Goal: Information Seeking & Learning: Learn about a topic

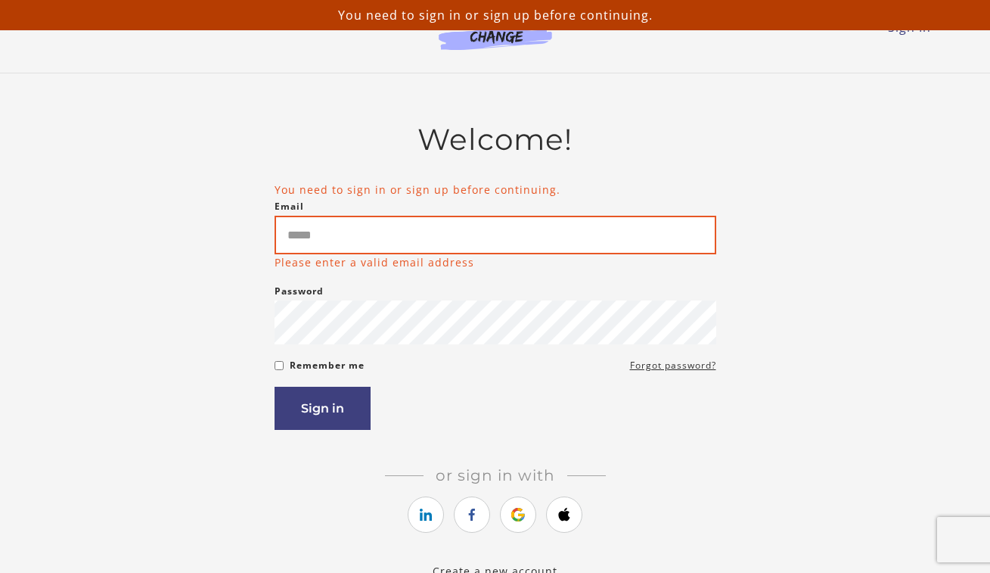
click at [365, 250] on input "Email" at bounding box center [496, 235] width 442 height 39
type input "**********"
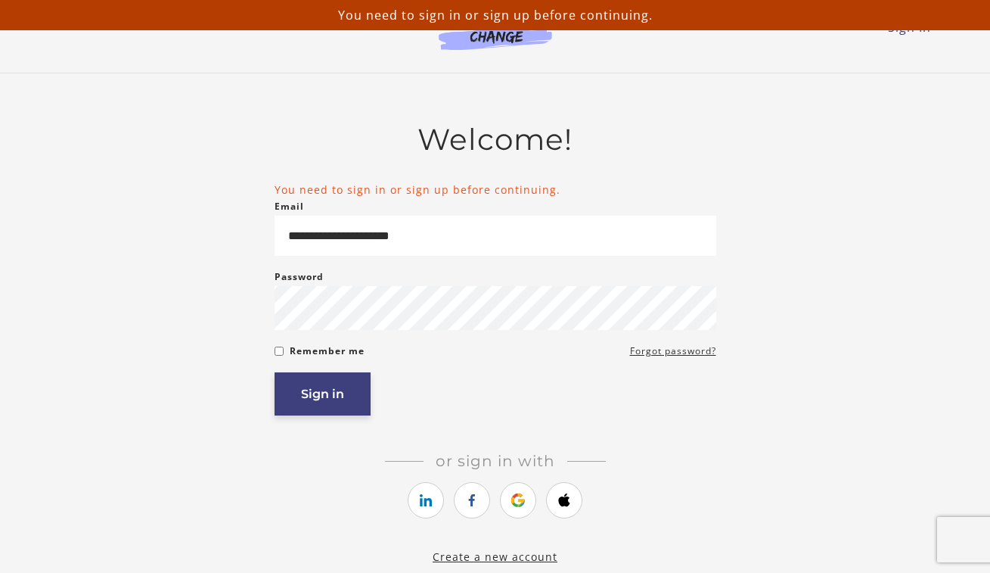
click at [323, 391] on button "Sign in" at bounding box center [323, 393] width 96 height 43
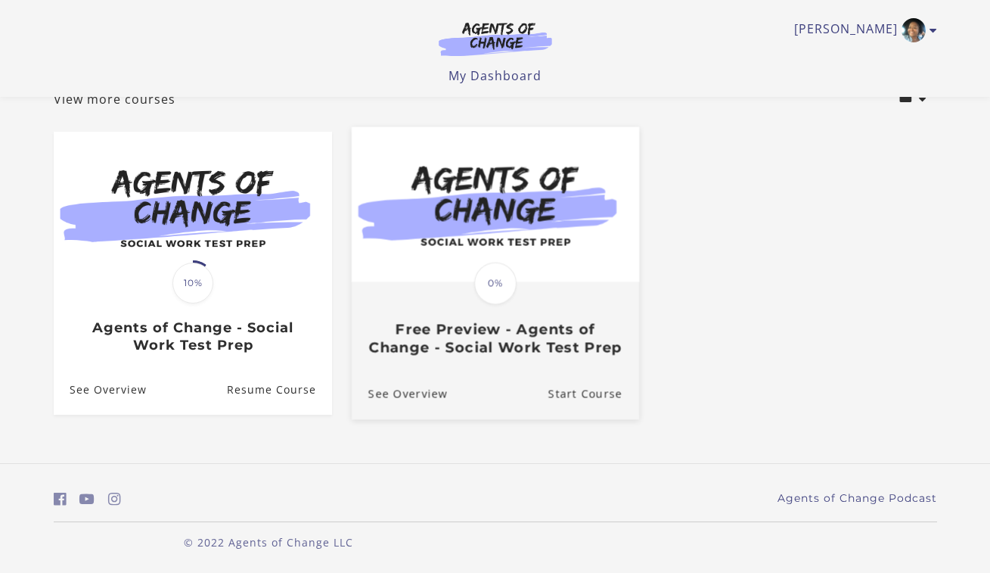
scroll to position [122, 0]
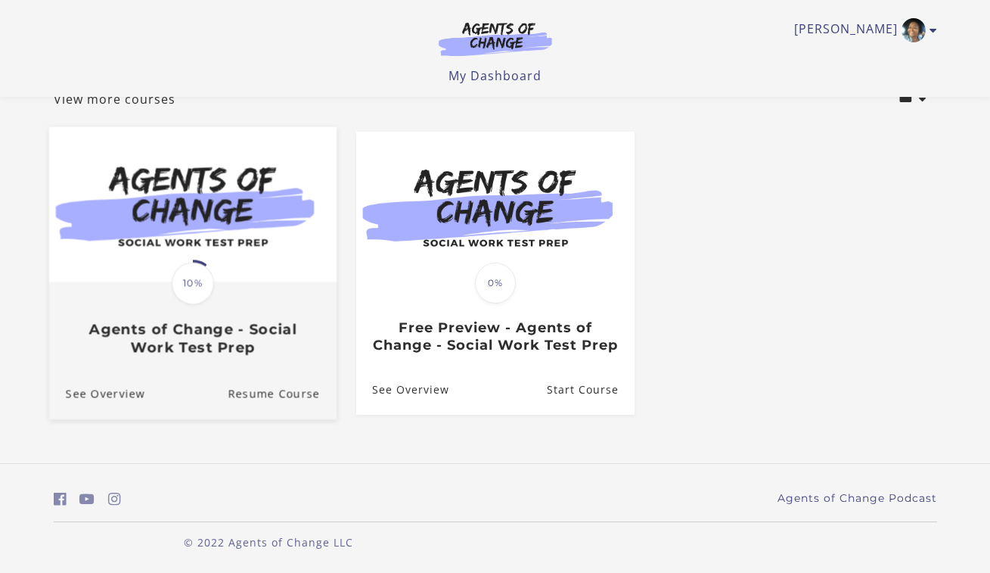
click at [207, 278] on span "10%" at bounding box center [193, 283] width 42 height 42
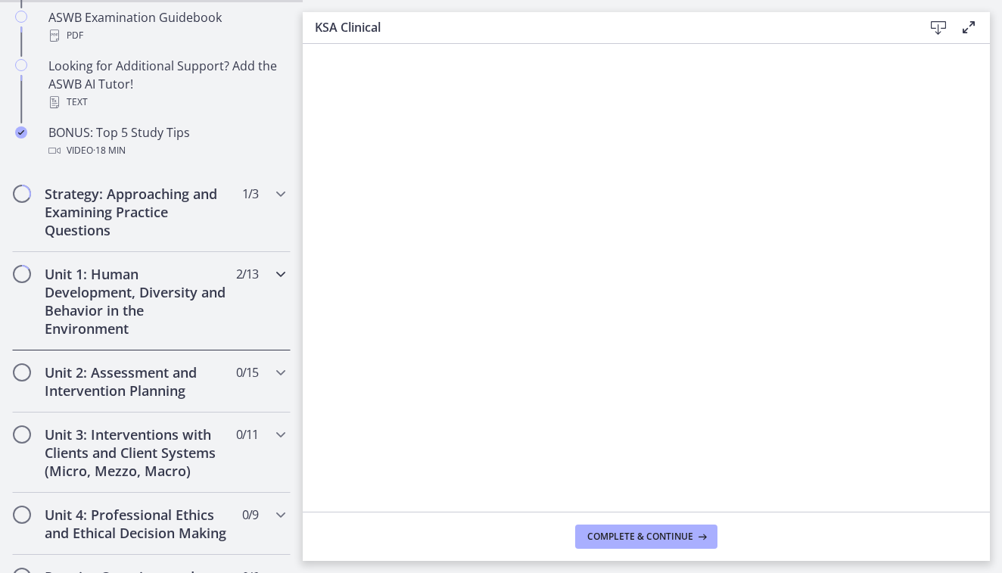
scroll to position [847, 0]
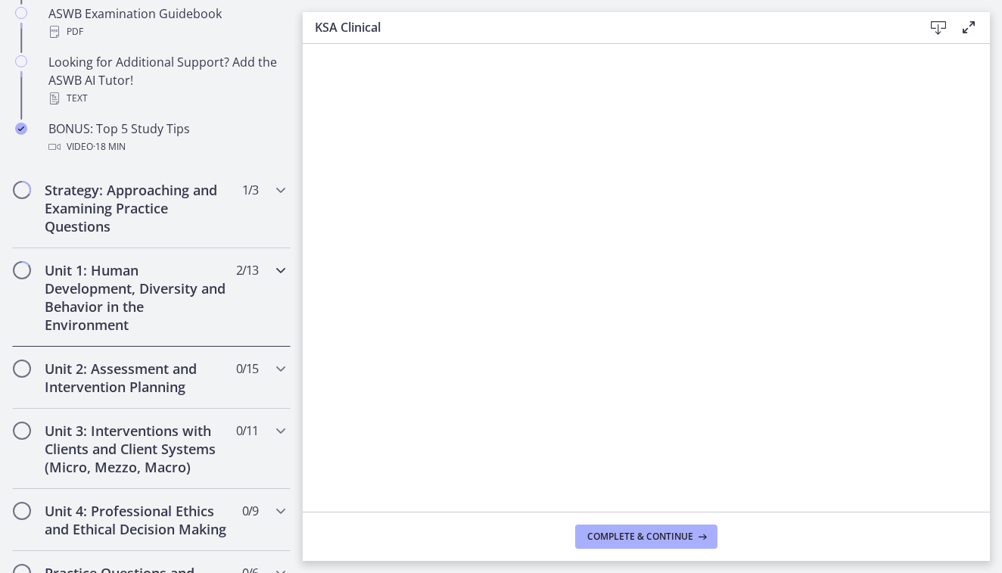
click at [126, 293] on h2 "Unit 1: Human Development, Diversity and Behavior in the Environment" at bounding box center [137, 297] width 185 height 73
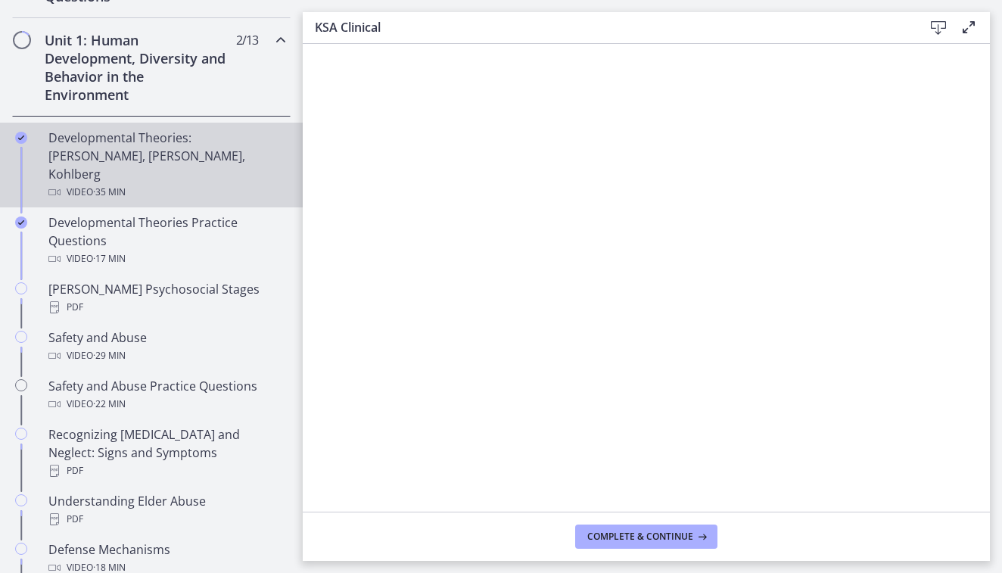
scroll to position [376, 0]
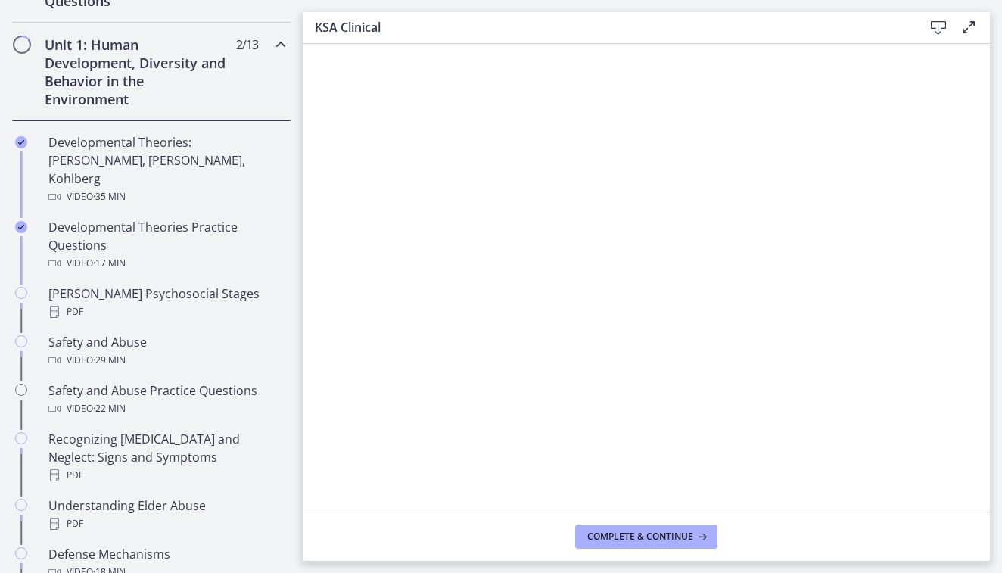
click at [272, 43] on icon "Chapters" at bounding box center [281, 45] width 18 height 18
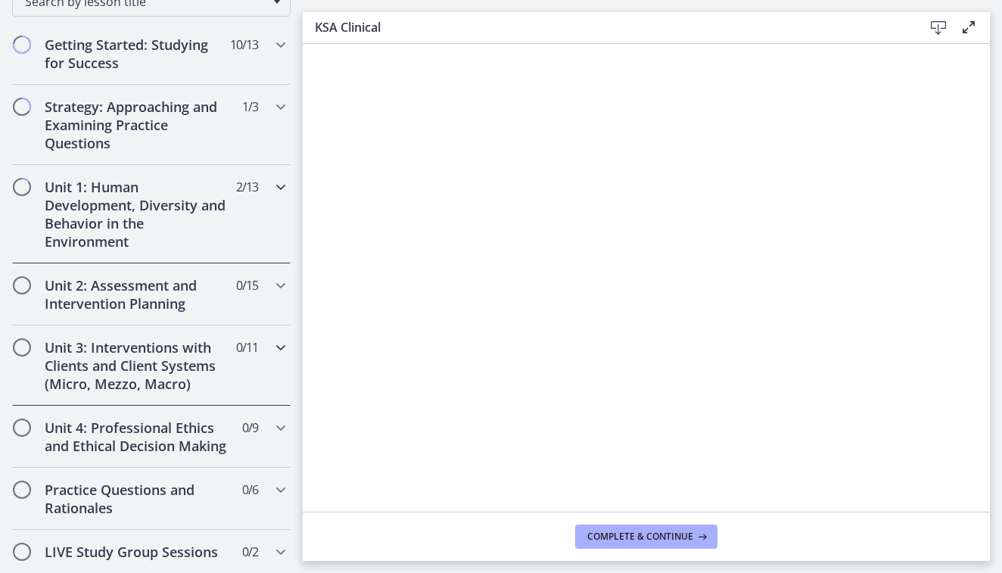
scroll to position [232, 0]
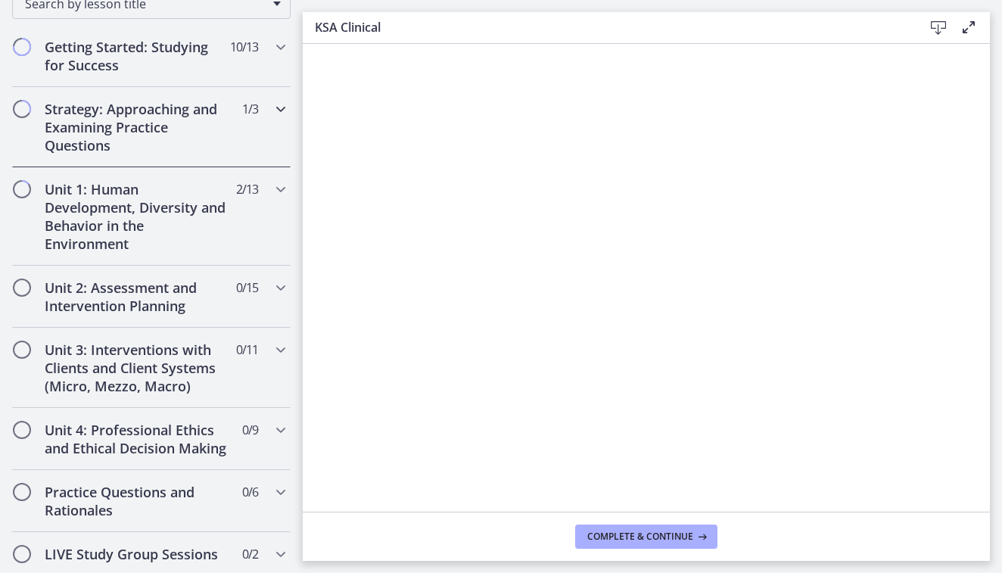
click at [239, 125] on div "Strategy: Approaching and Examining Practice Questions 1 / 3 Completed" at bounding box center [151, 127] width 278 height 80
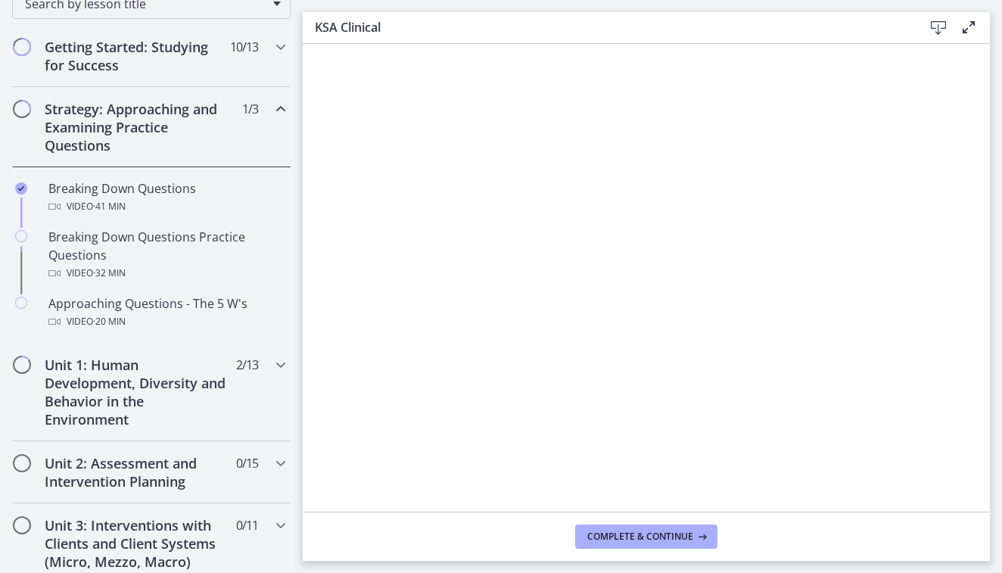
click at [239, 126] on div "Strategy: Approaching and Examining Practice Questions 1 / 3 Completed" at bounding box center [151, 127] width 278 height 80
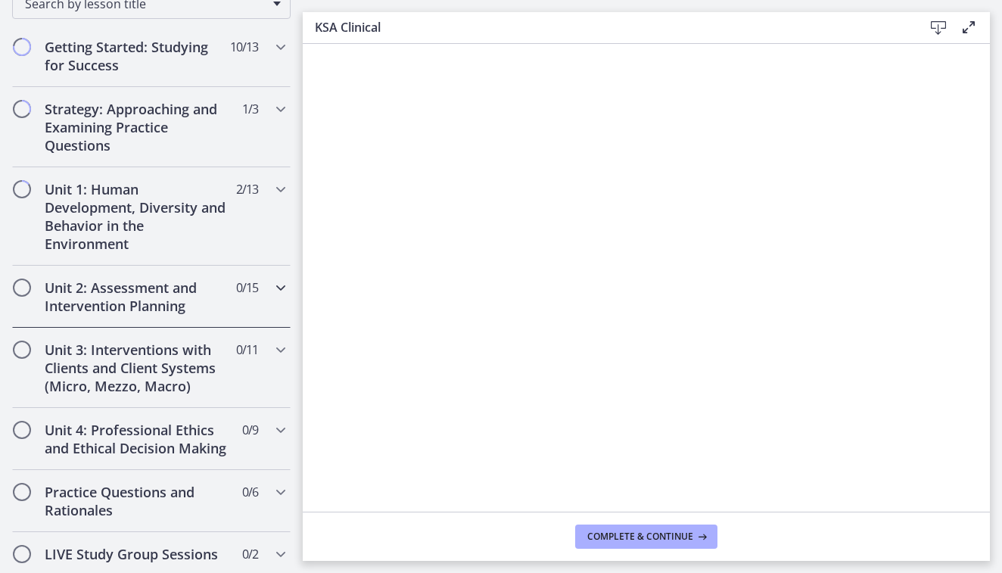
click at [232, 297] on div "Unit 2: Assessment and Intervention Planning 0 / 15 Completed" at bounding box center [151, 297] width 278 height 62
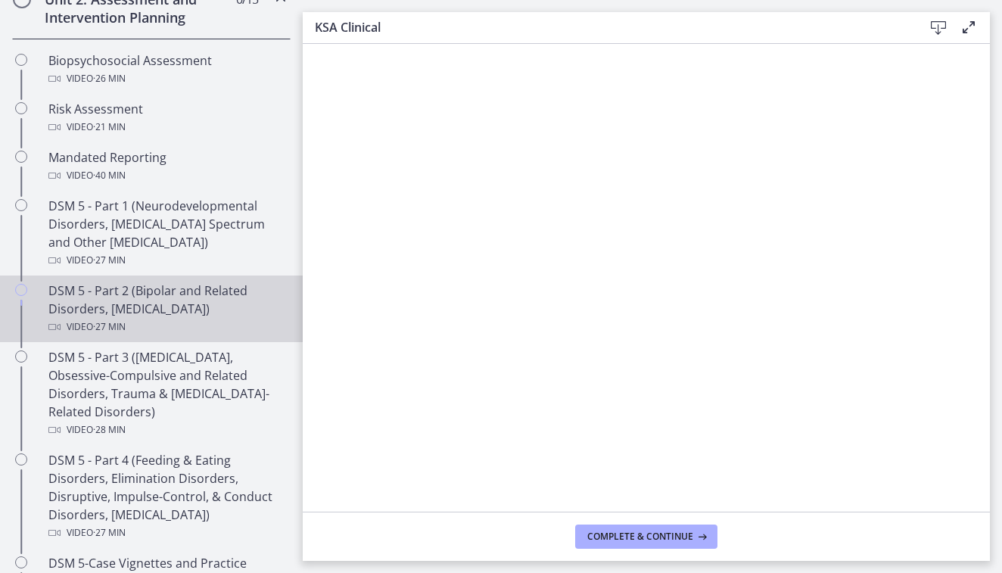
scroll to position [517, 0]
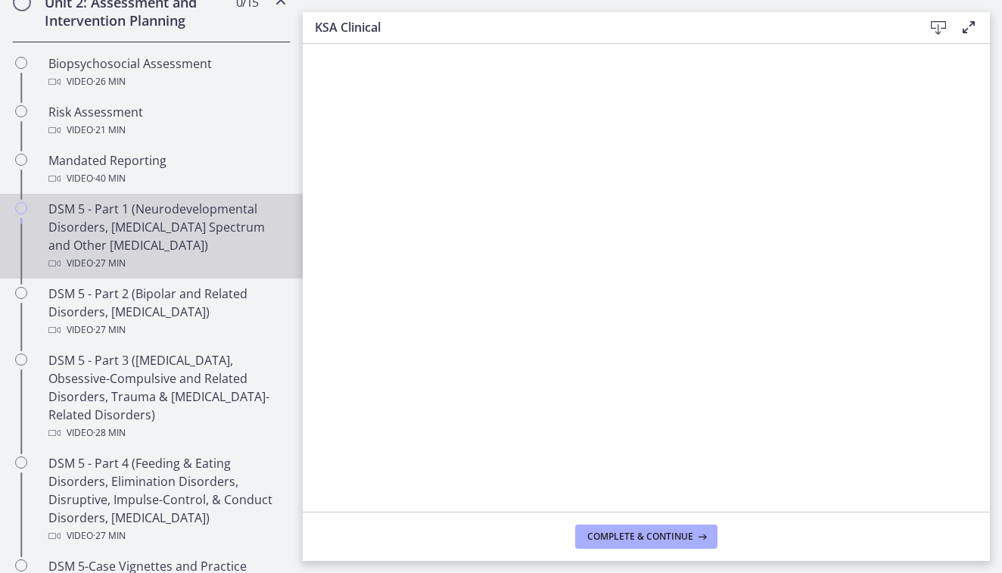
click at [129, 225] on div "DSM 5 - Part 1 (Neurodevelopmental Disorders, Schizophrenia Spectrum and Other …" at bounding box center [166, 236] width 236 height 73
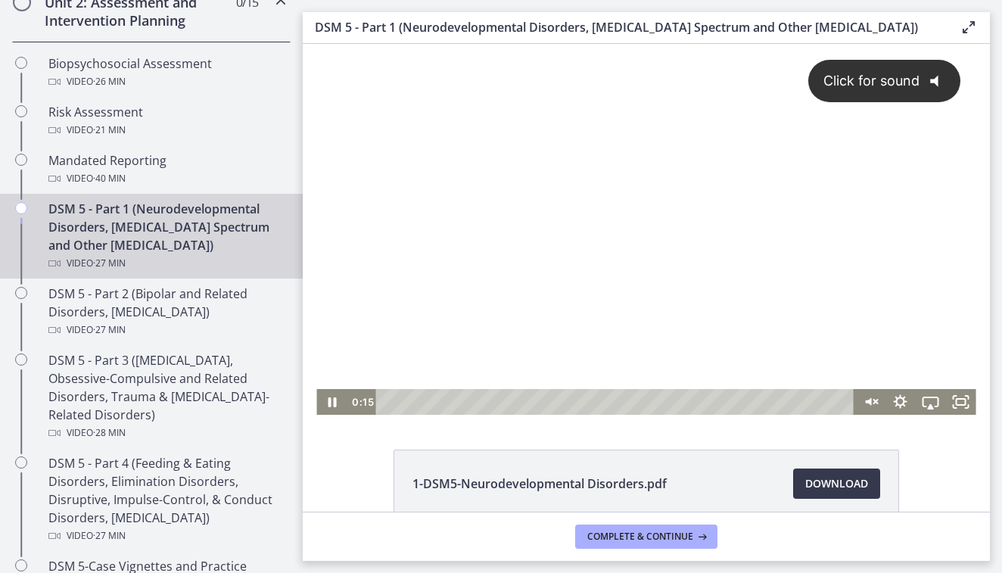
click at [939, 86] on icon "@keyframes VOLUME_SMALL_WAVE_FLASH { 0% { opacity: 0; } 33% { opacity: 1; } 66%…" at bounding box center [939, 81] width 40 height 40
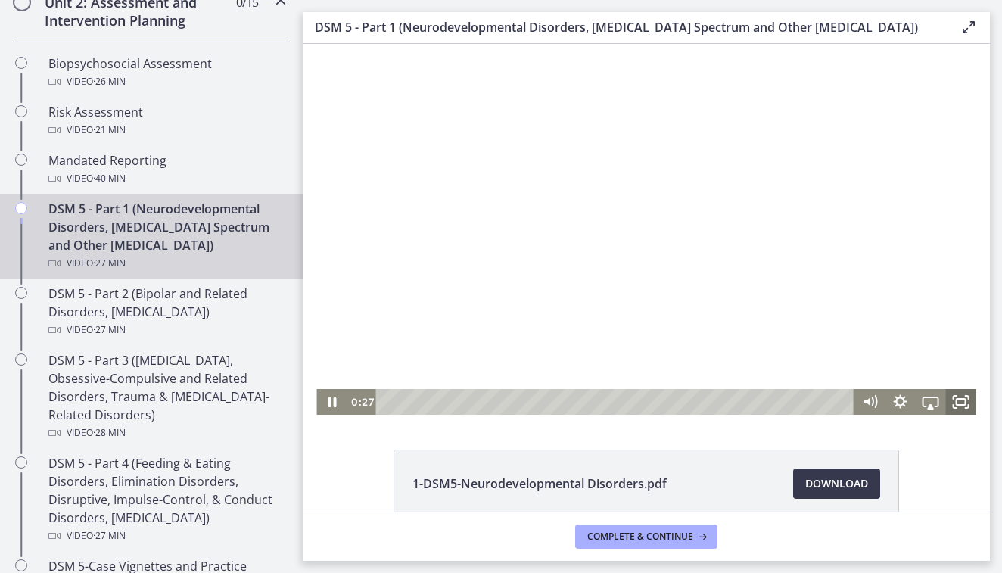
click at [951, 400] on icon "Fullscreen" at bounding box center [961, 402] width 30 height 26
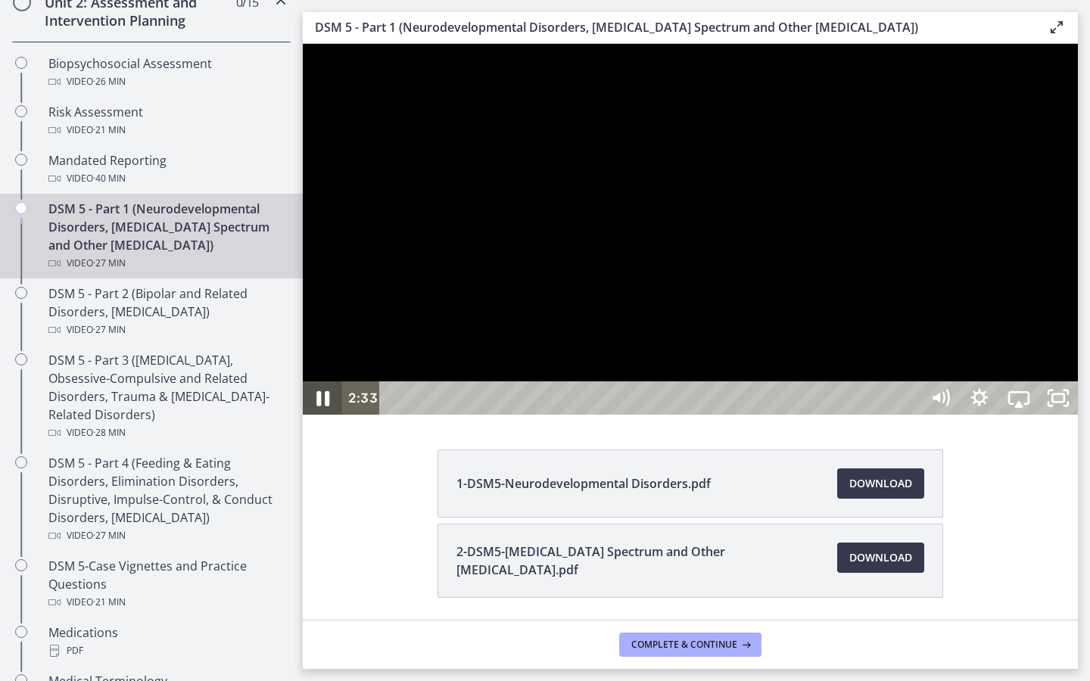
click at [312, 418] on icon "Pause" at bounding box center [322, 398] width 47 height 40
click at [326, 406] on icon "Play Video" at bounding box center [325, 398] width 12 height 17
click at [317, 418] on icon "Pause" at bounding box center [322, 398] width 47 height 40
click at [326, 406] on icon "Play Video" at bounding box center [325, 398] width 12 height 17
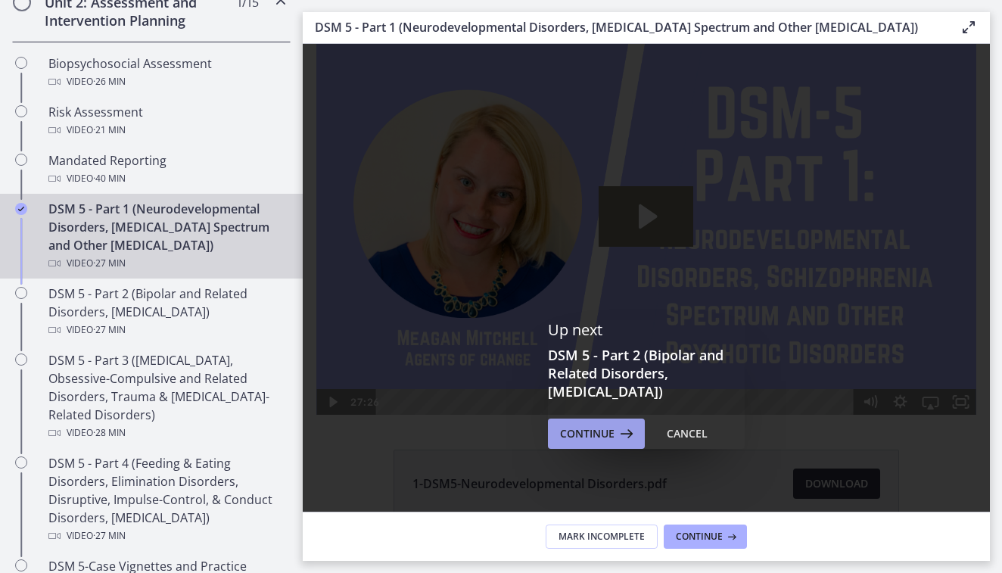
click at [563, 442] on span "Continue" at bounding box center [587, 433] width 54 height 18
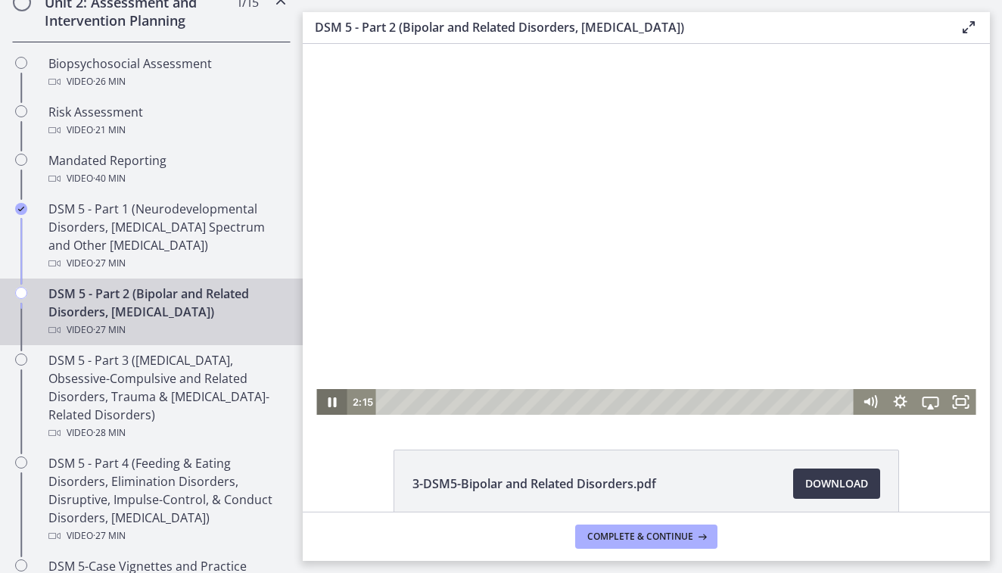
click at [328, 402] on icon "Pause" at bounding box center [331, 402] width 30 height 26
click at [330, 395] on icon "Play Video" at bounding box center [333, 402] width 30 height 26
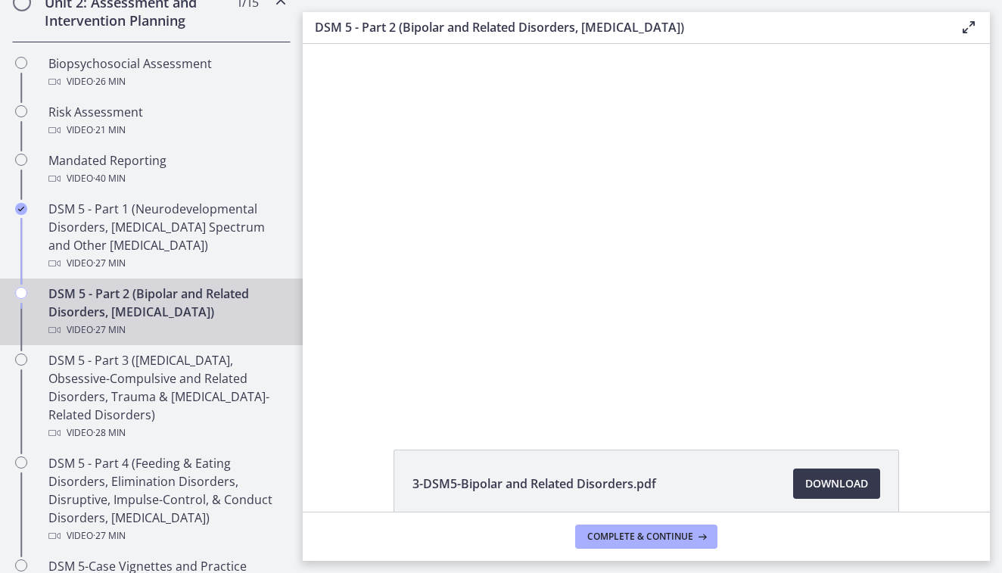
click at [30, 0] on span "Chapters" at bounding box center [22, 2] width 18 height 18
